Goal: Use online tool/utility: Utilize a website feature to perform a specific function

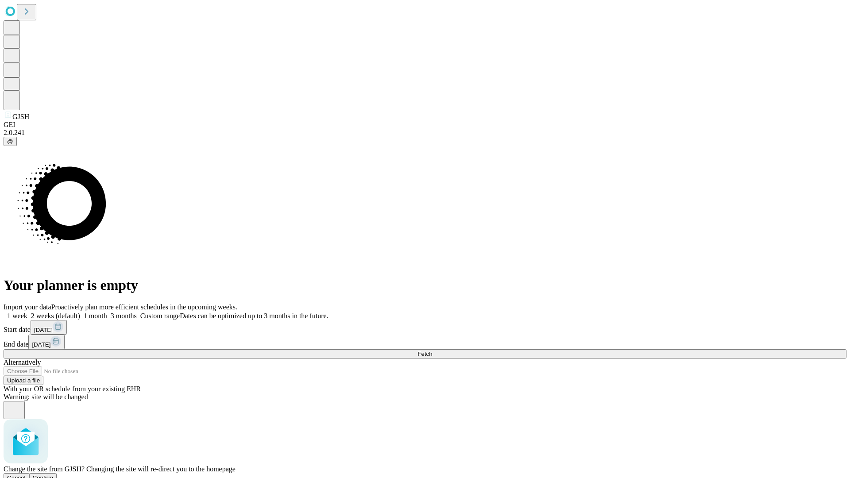
click at [54, 474] on span "Confirm" at bounding box center [43, 477] width 21 height 7
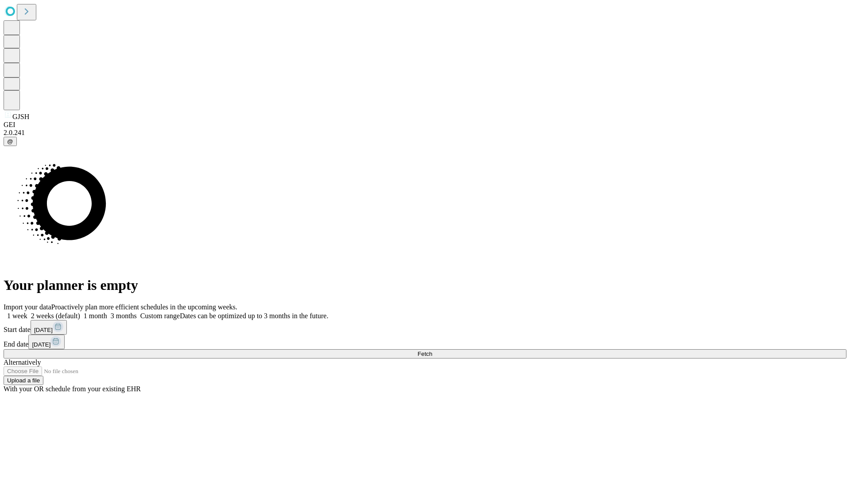
click at [27, 312] on label "1 week" at bounding box center [16, 316] width 24 height 8
click at [432, 351] on span "Fetch" at bounding box center [424, 354] width 15 height 7
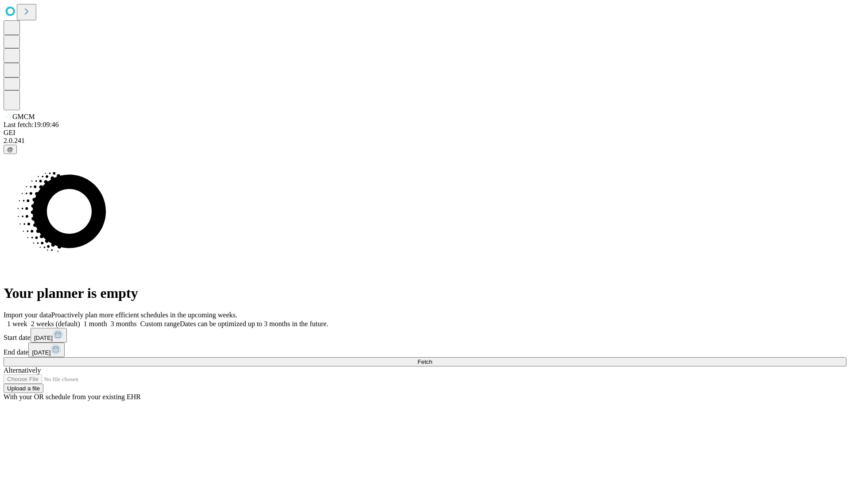
click at [27, 320] on label "1 week" at bounding box center [16, 324] width 24 height 8
click at [432, 359] on span "Fetch" at bounding box center [424, 362] width 15 height 7
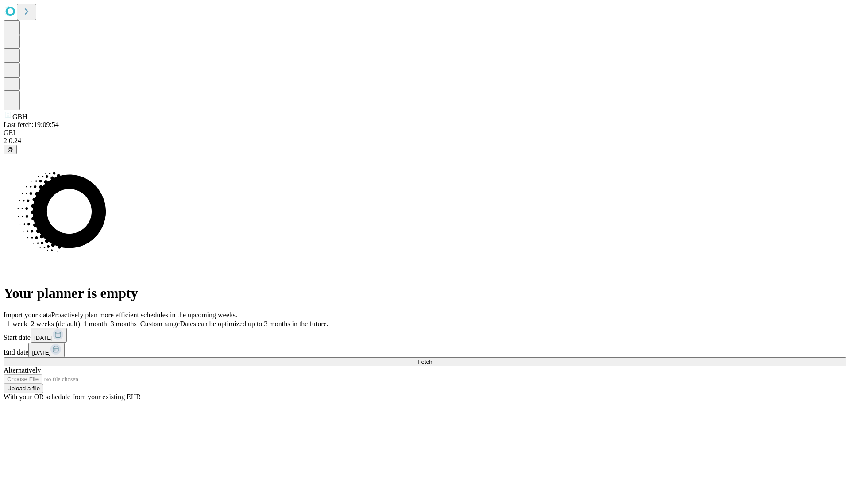
click at [27, 320] on label "1 week" at bounding box center [16, 324] width 24 height 8
click at [432, 359] on span "Fetch" at bounding box center [424, 362] width 15 height 7
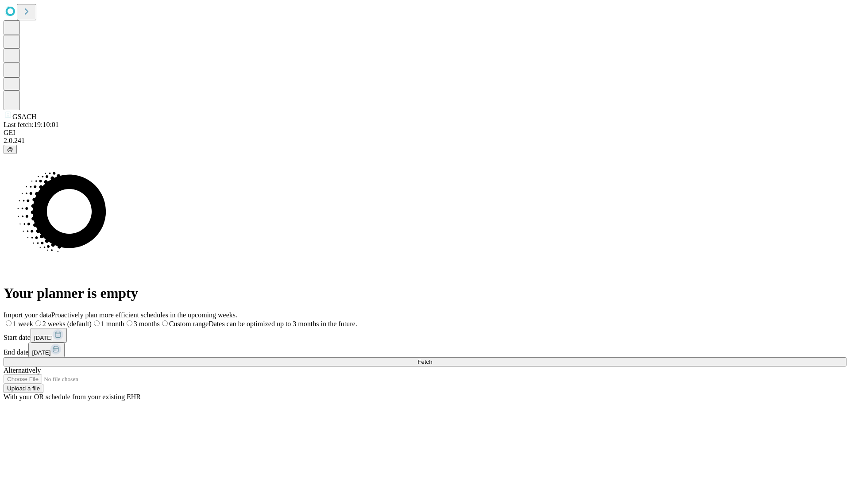
click at [33, 320] on label "1 week" at bounding box center [19, 324] width 30 height 8
click at [432, 359] on span "Fetch" at bounding box center [424, 362] width 15 height 7
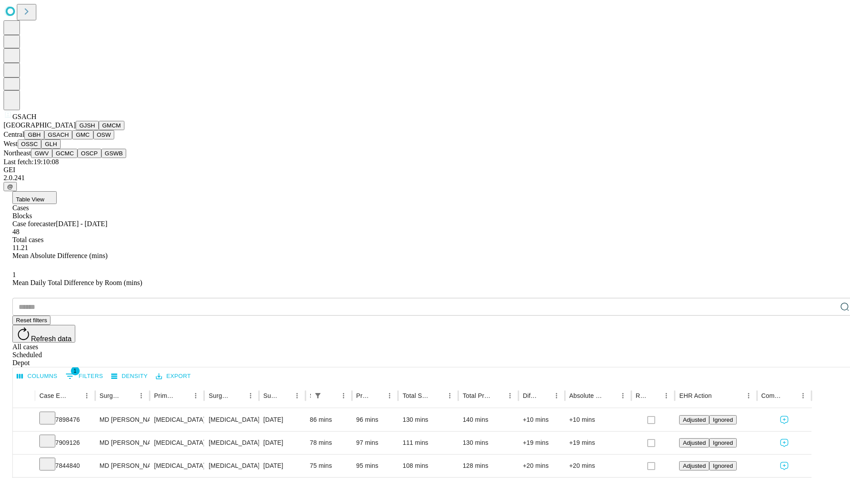
click at [72, 139] on button "GMC" at bounding box center [82, 134] width 21 height 9
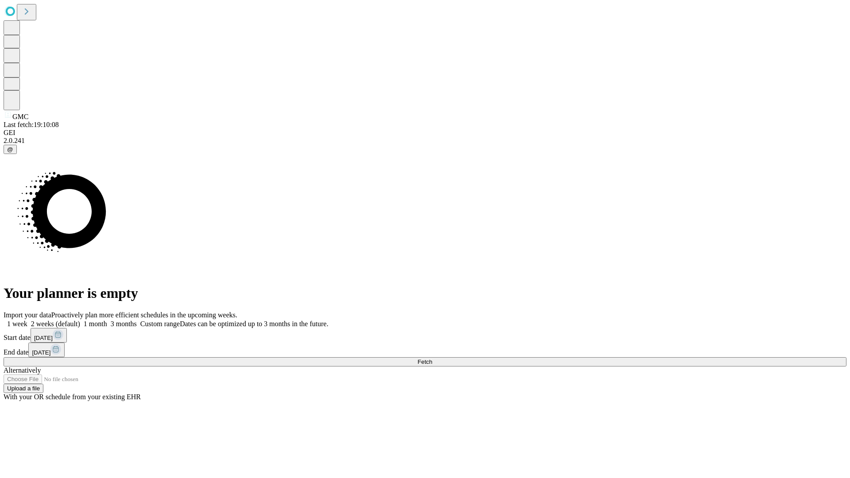
click at [27, 320] on label "1 week" at bounding box center [16, 324] width 24 height 8
click at [432, 359] on span "Fetch" at bounding box center [424, 362] width 15 height 7
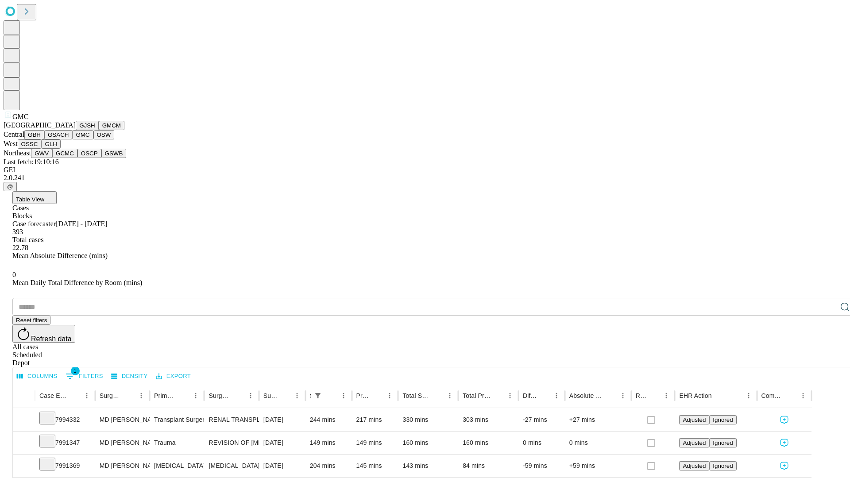
click at [93, 139] on button "OSW" at bounding box center [103, 134] width 21 height 9
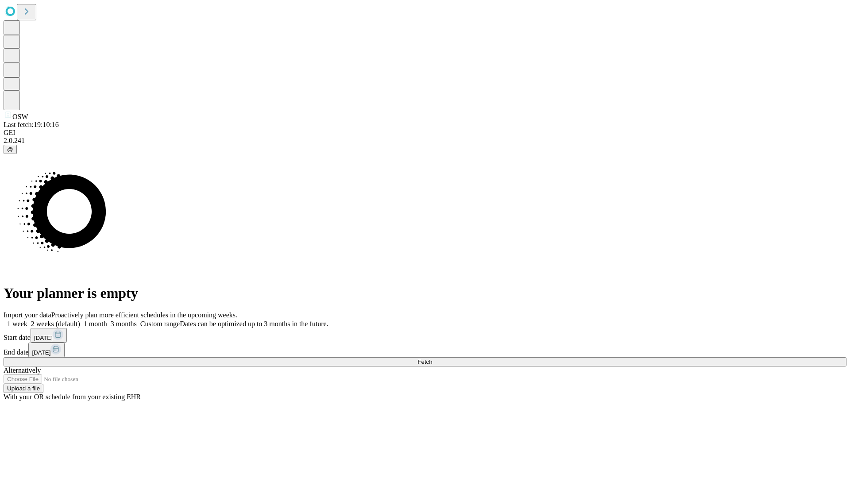
click at [27, 320] on label "1 week" at bounding box center [16, 324] width 24 height 8
click at [432, 359] on span "Fetch" at bounding box center [424, 362] width 15 height 7
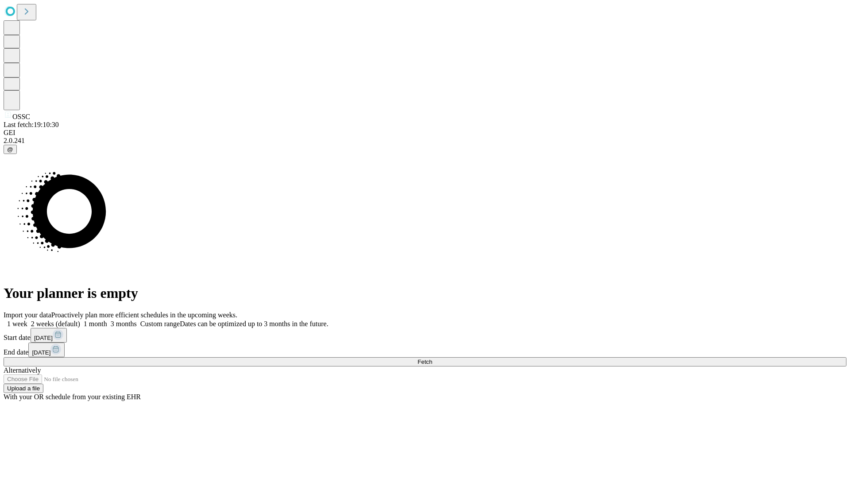
click at [432, 359] on span "Fetch" at bounding box center [424, 362] width 15 height 7
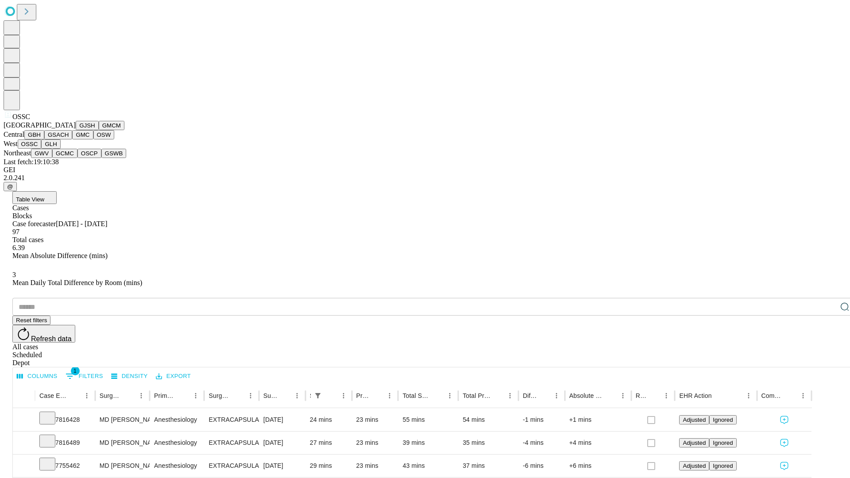
click at [60, 149] on button "GLH" at bounding box center [50, 143] width 19 height 9
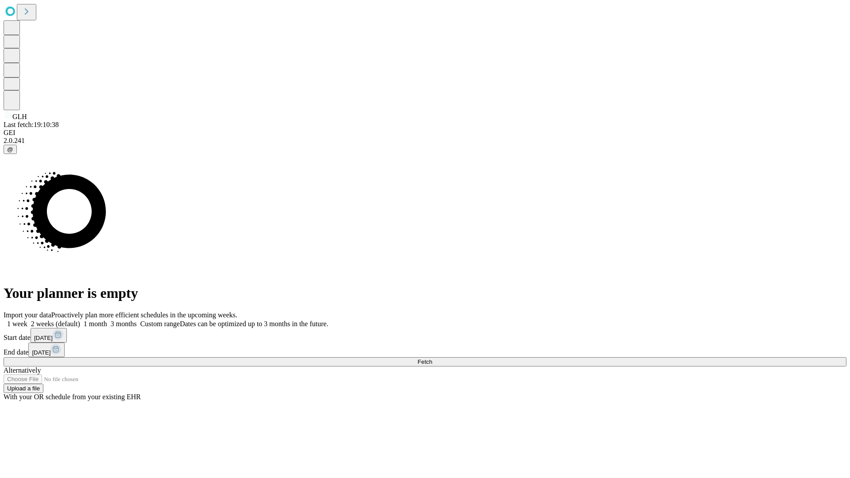
click at [432, 359] on span "Fetch" at bounding box center [424, 362] width 15 height 7
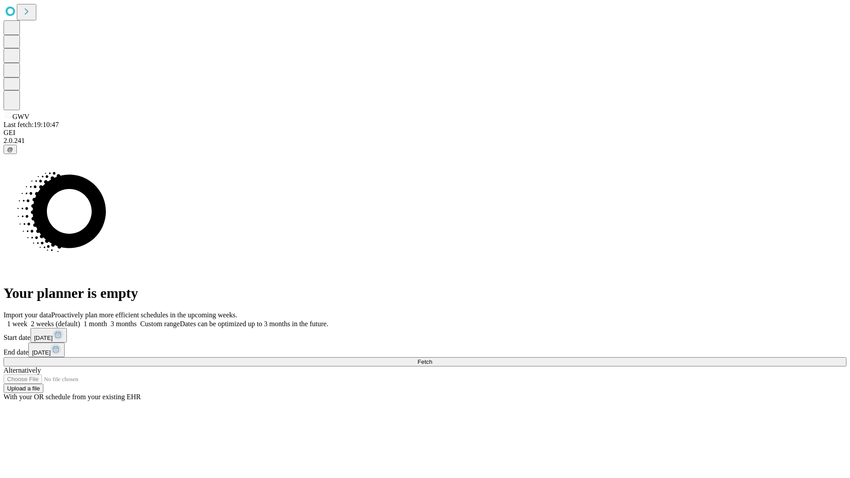
click at [27, 320] on label "1 week" at bounding box center [16, 324] width 24 height 8
click at [432, 359] on span "Fetch" at bounding box center [424, 362] width 15 height 7
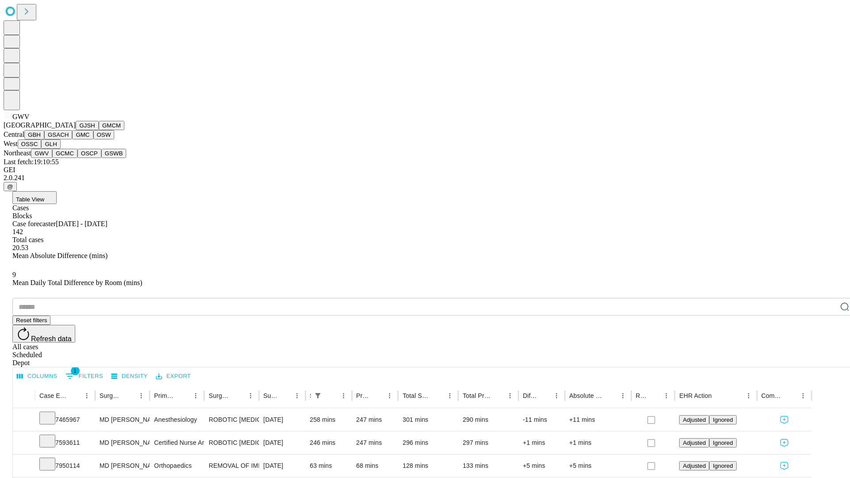
click at [69, 158] on button "GCMC" at bounding box center [64, 153] width 25 height 9
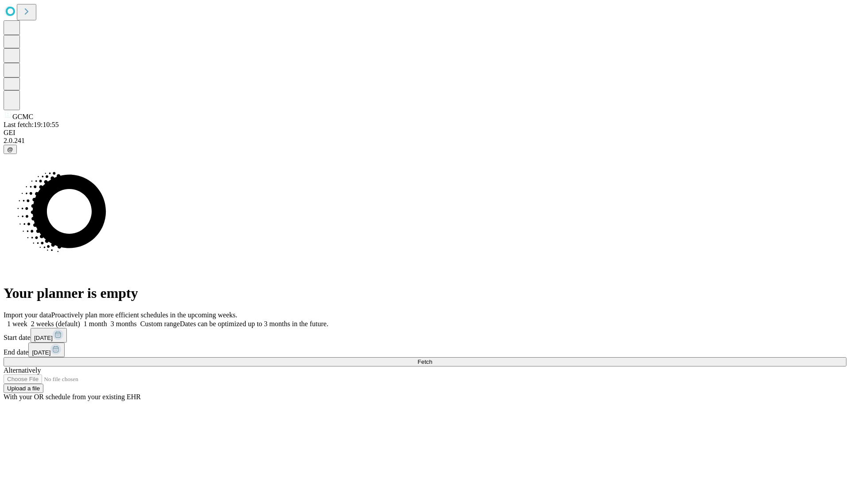
click at [27, 320] on label "1 week" at bounding box center [16, 324] width 24 height 8
click at [432, 359] on span "Fetch" at bounding box center [424, 362] width 15 height 7
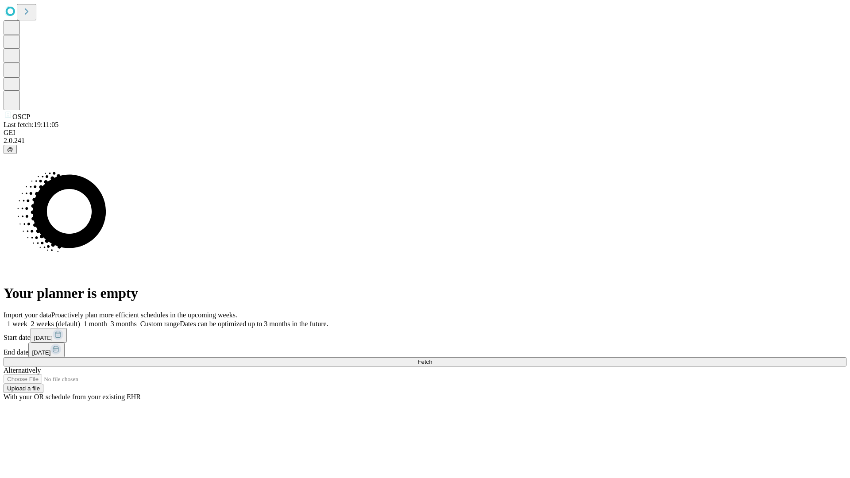
click at [432, 359] on span "Fetch" at bounding box center [424, 362] width 15 height 7
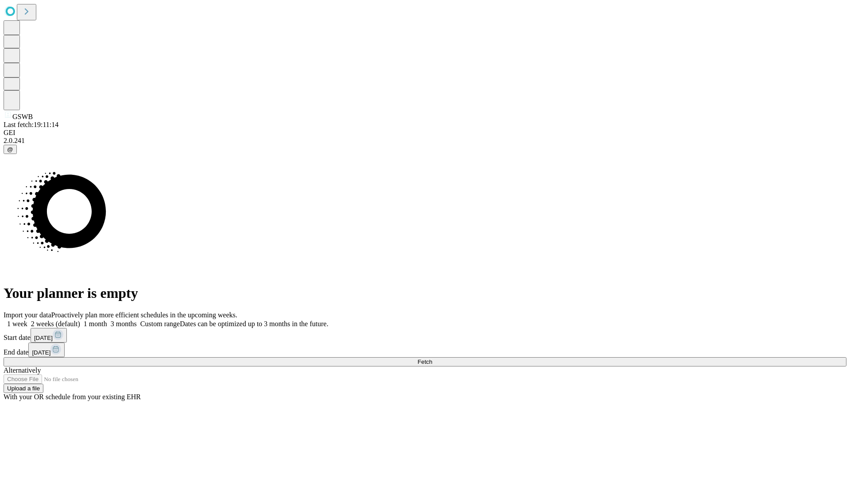
click at [27, 320] on label "1 week" at bounding box center [16, 324] width 24 height 8
click at [432, 359] on span "Fetch" at bounding box center [424, 362] width 15 height 7
